Goal: Find specific page/section: Find specific page/section

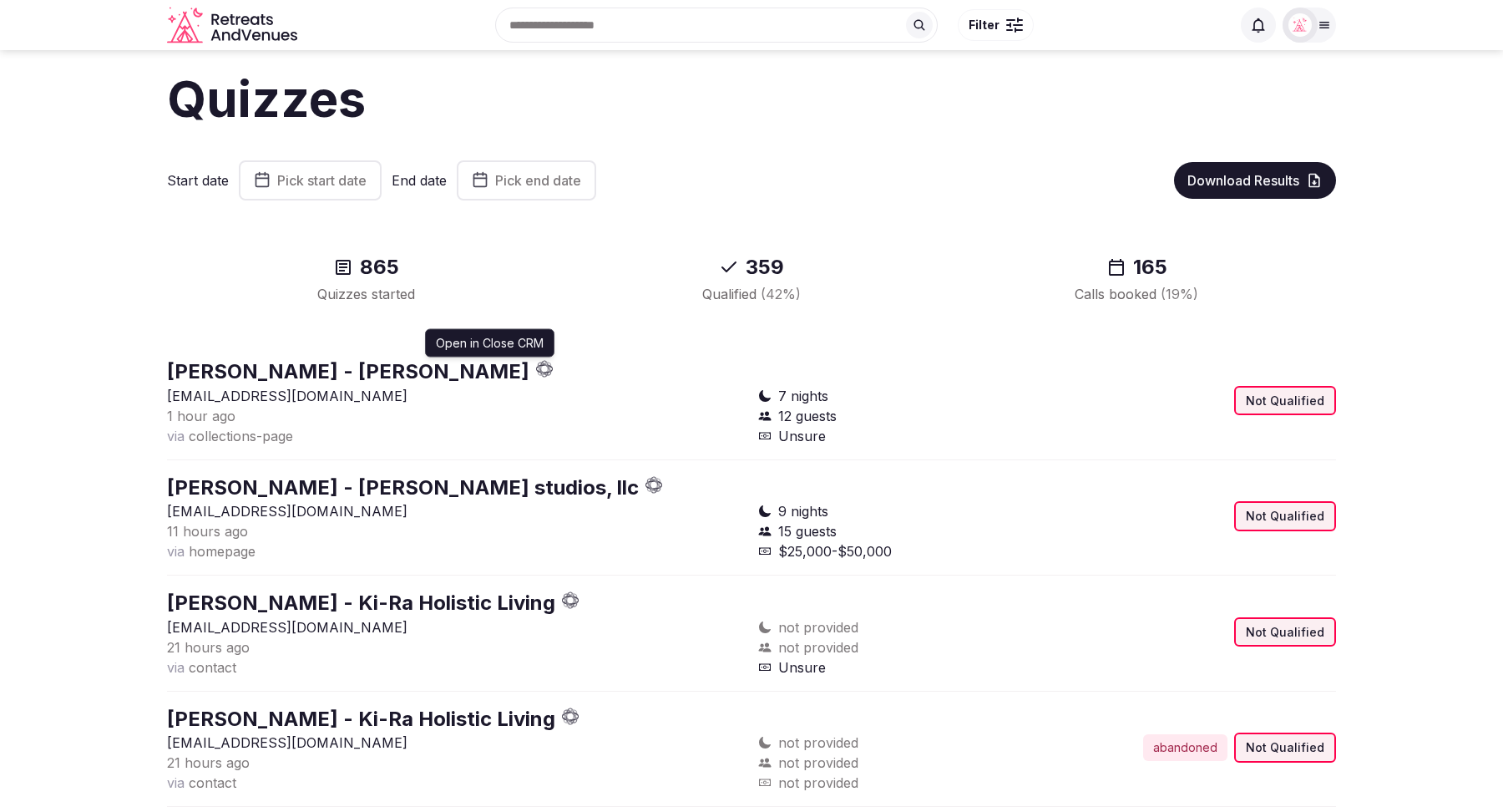
click at [541, 372] on icon "button" at bounding box center [543, 372] width 5 height 5
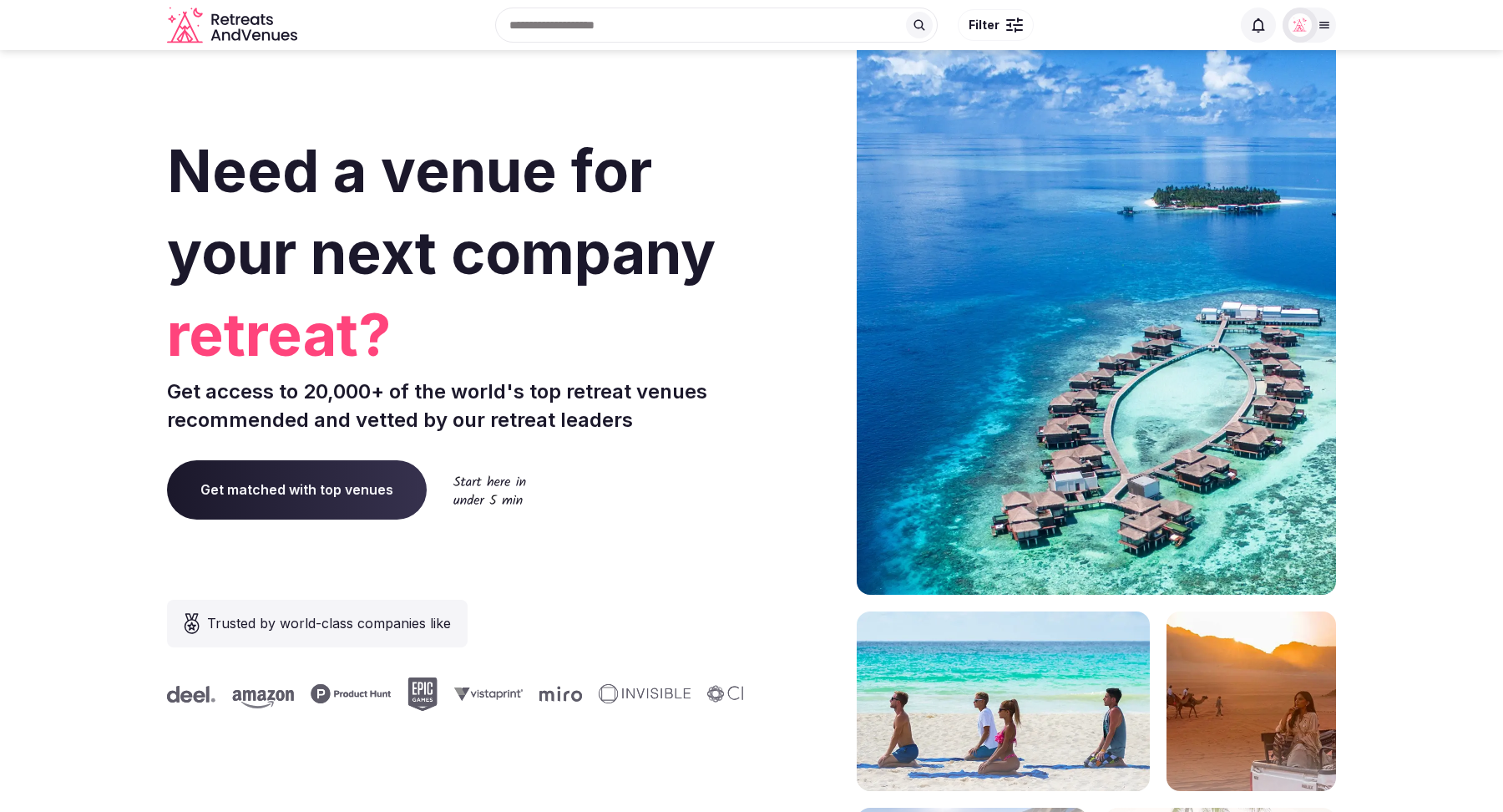
click at [298, 492] on span "Get matched with top venues" at bounding box center [297, 489] width 260 height 59
click at [344, 484] on span "Get matched with top venues" at bounding box center [297, 489] width 260 height 59
